Goal: Navigation & Orientation: Find specific page/section

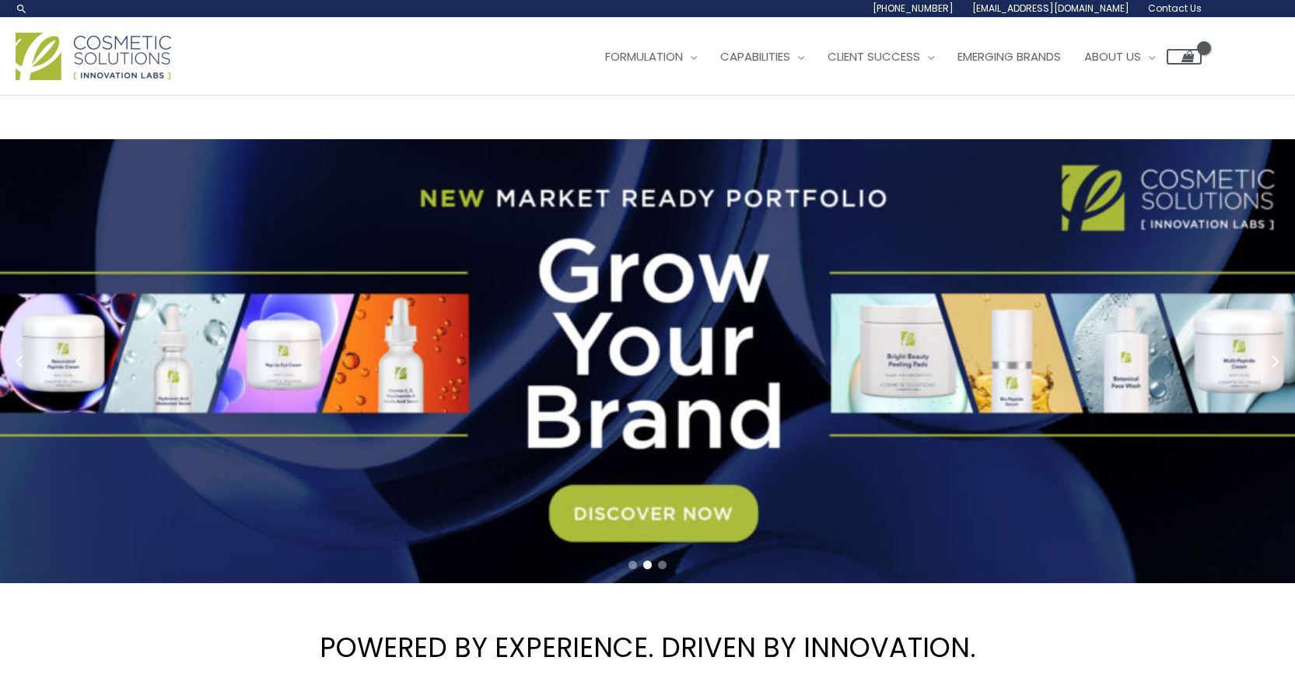
click at [0, 0] on span "Contact Us" at bounding box center [0, 0] width 0 height 0
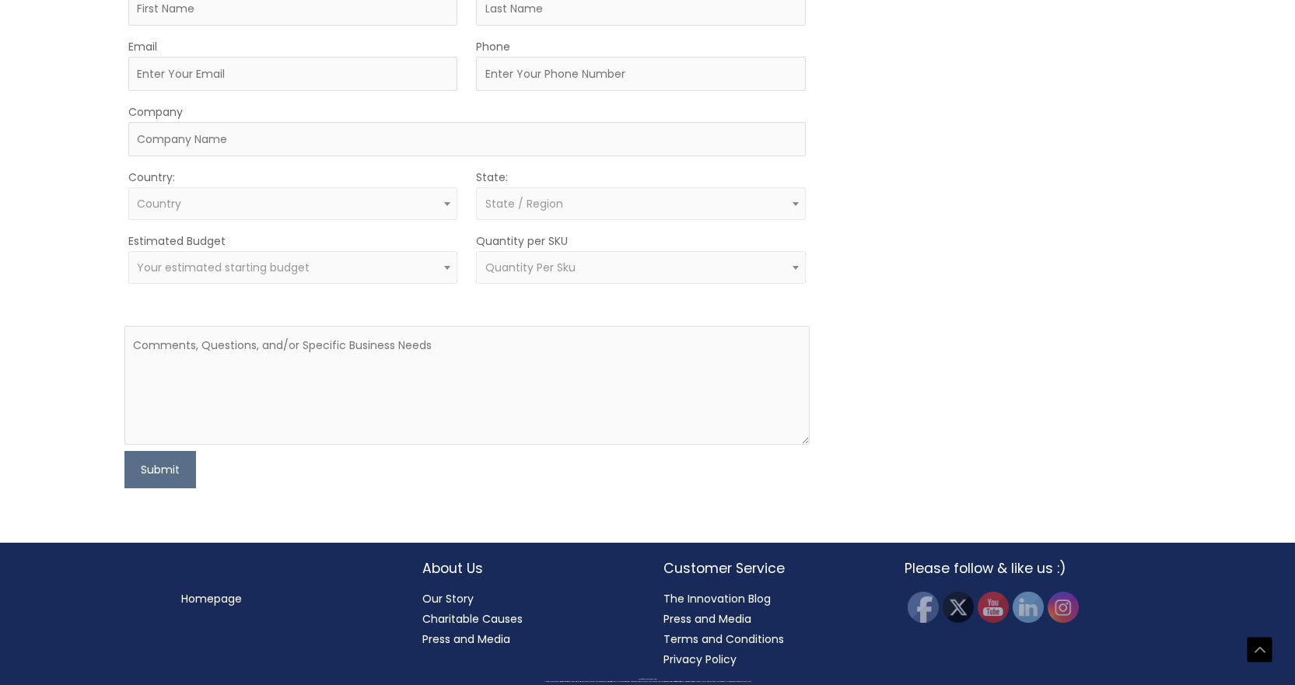
scroll to position [856, 0]
click at [451, 601] on link "Our Story" at bounding box center [447, 599] width 51 height 16
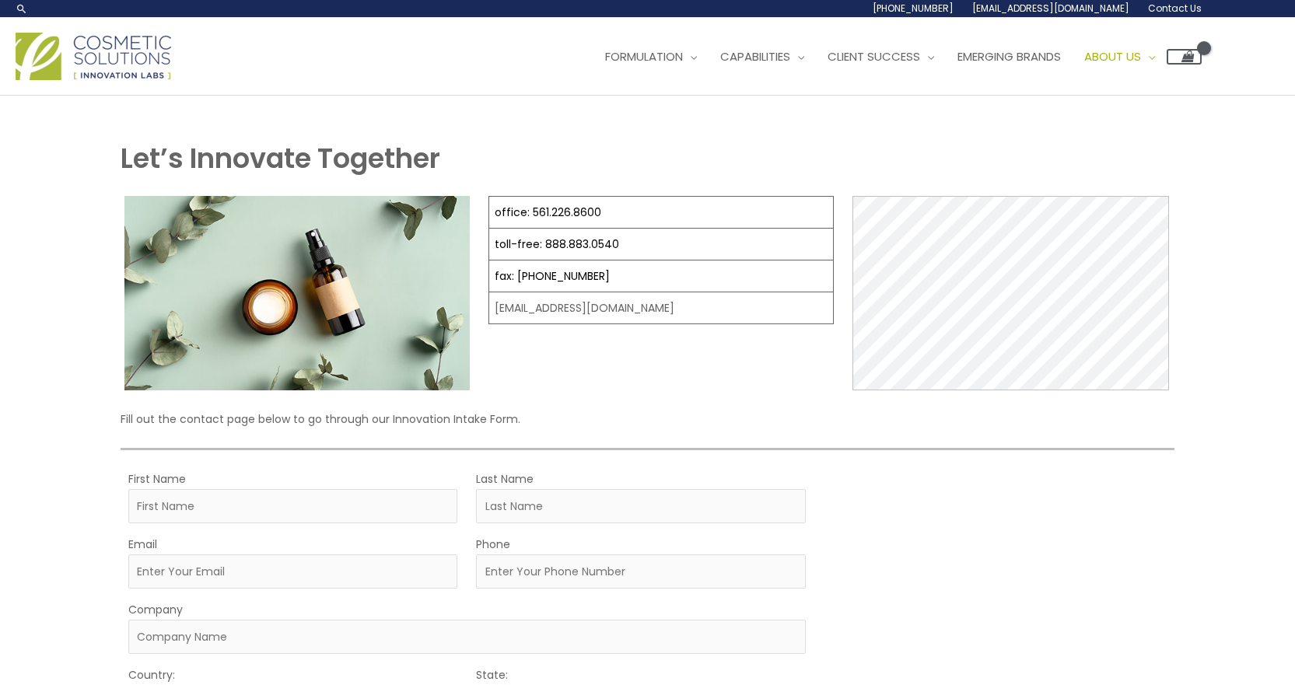
scroll to position [311, 0]
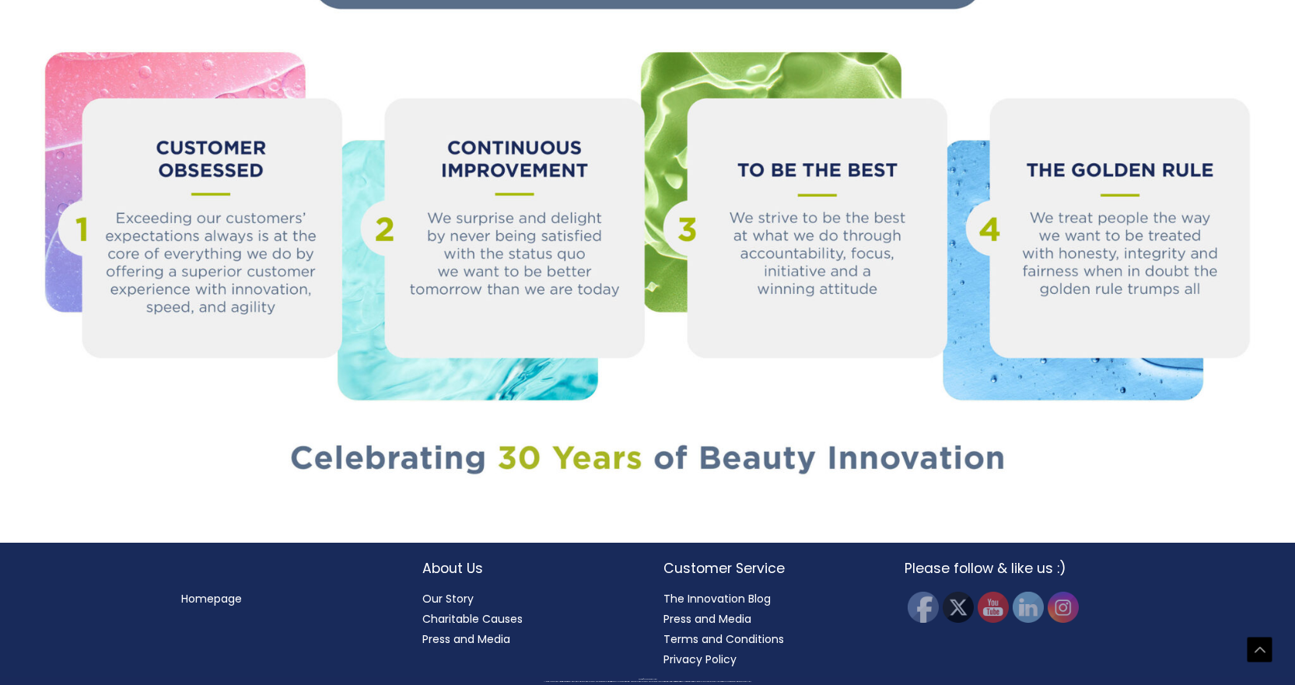
scroll to position [2041, 0]
drag, startPoint x: 184, startPoint y: 438, endPoint x: 178, endPoint y: 416, distance: 22.7
